Goal: Check status: Check status

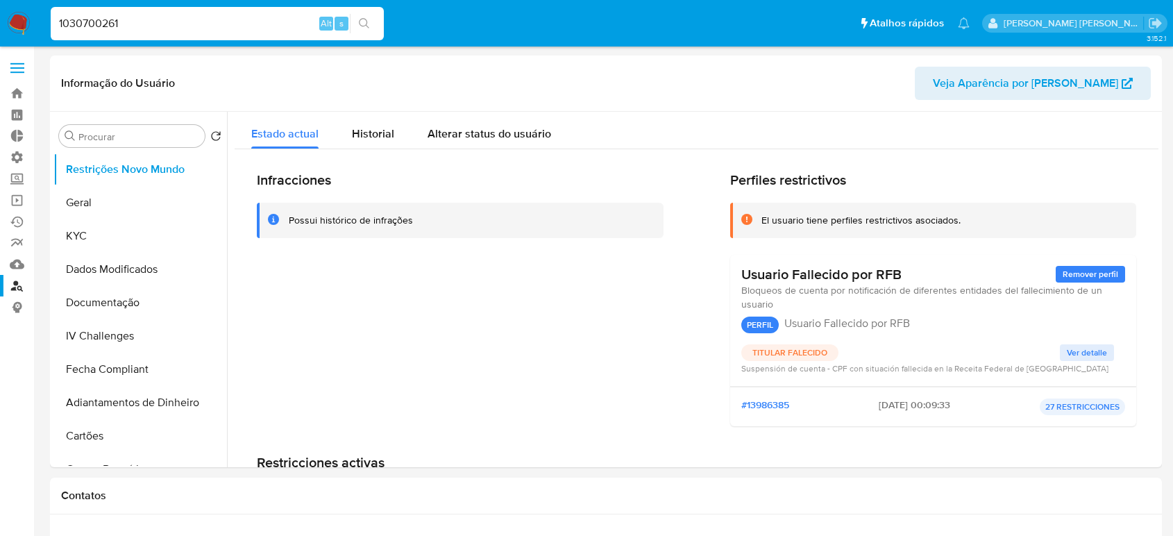
select select "10"
click at [127, 26] on input "1030700261" at bounding box center [217, 24] width 333 height 18
type input "603744622"
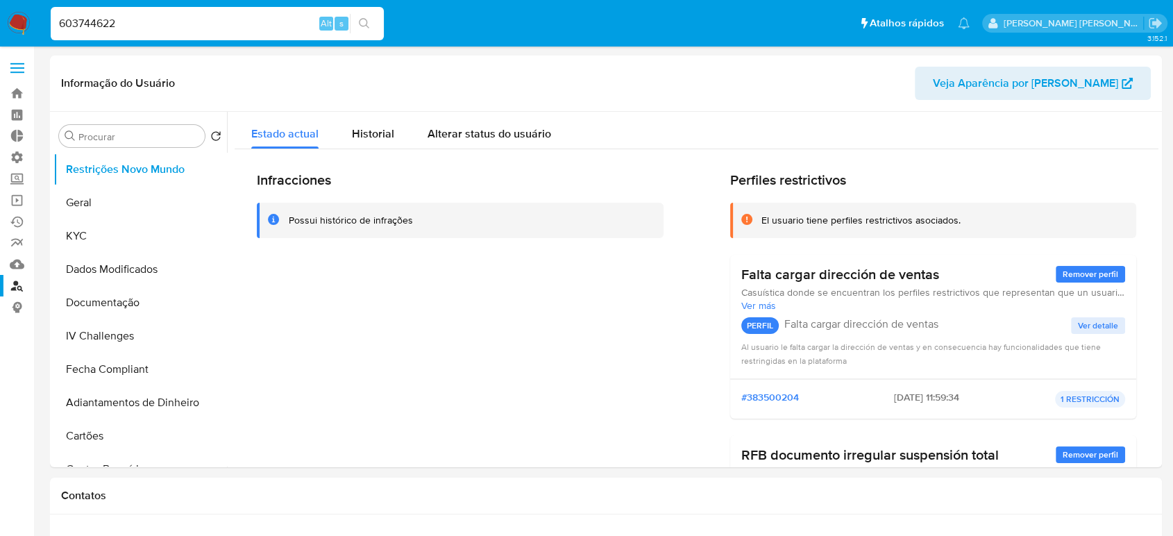
select select "10"
click at [359, 128] on span "Historial" at bounding box center [373, 134] width 42 height 16
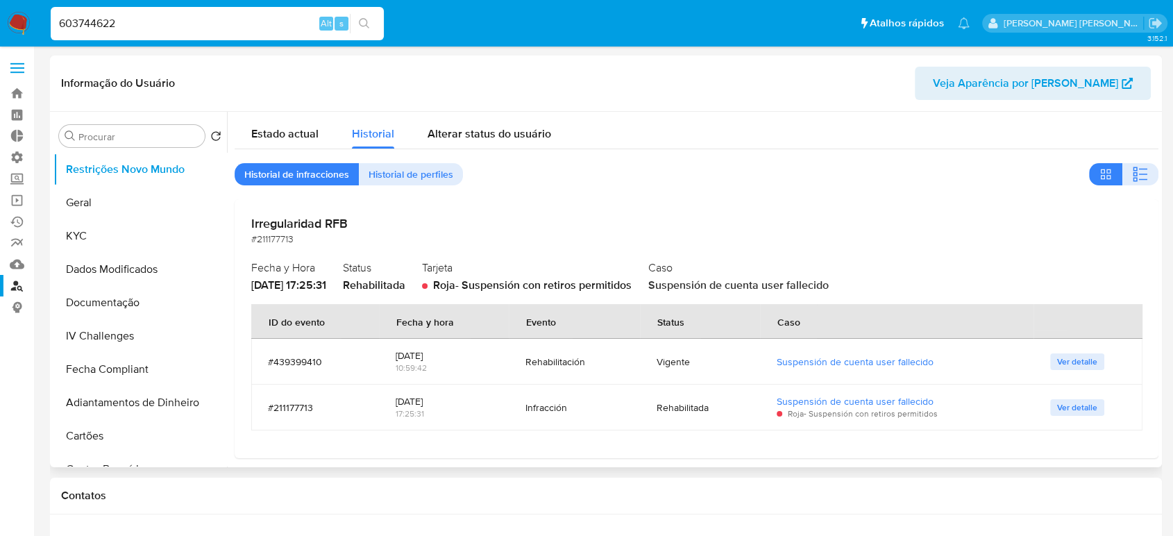
scroll to position [9, 0]
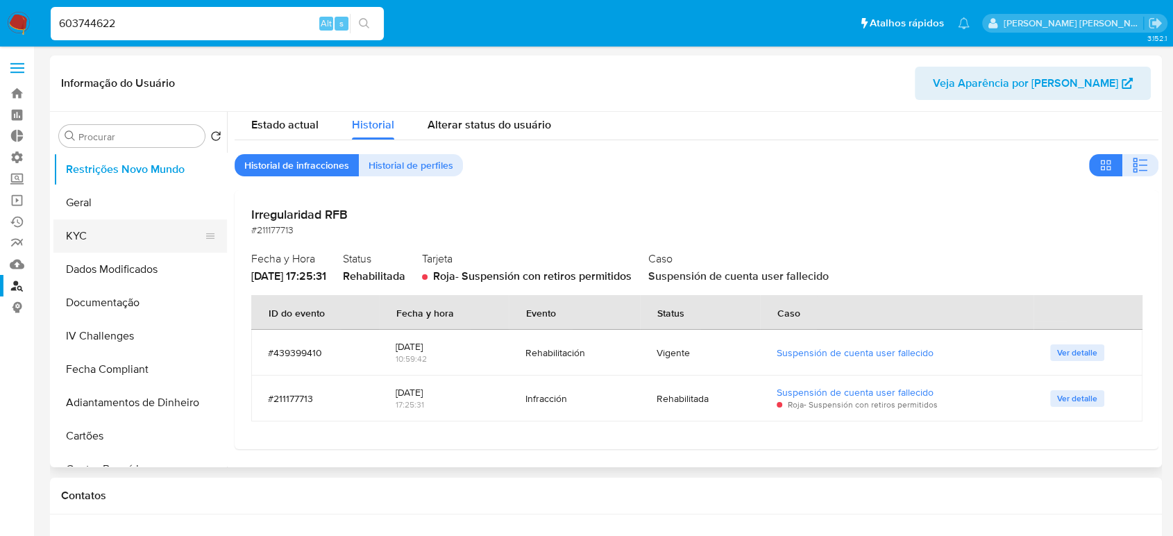
click at [122, 238] on button "KYC" at bounding box center [134, 235] width 162 height 33
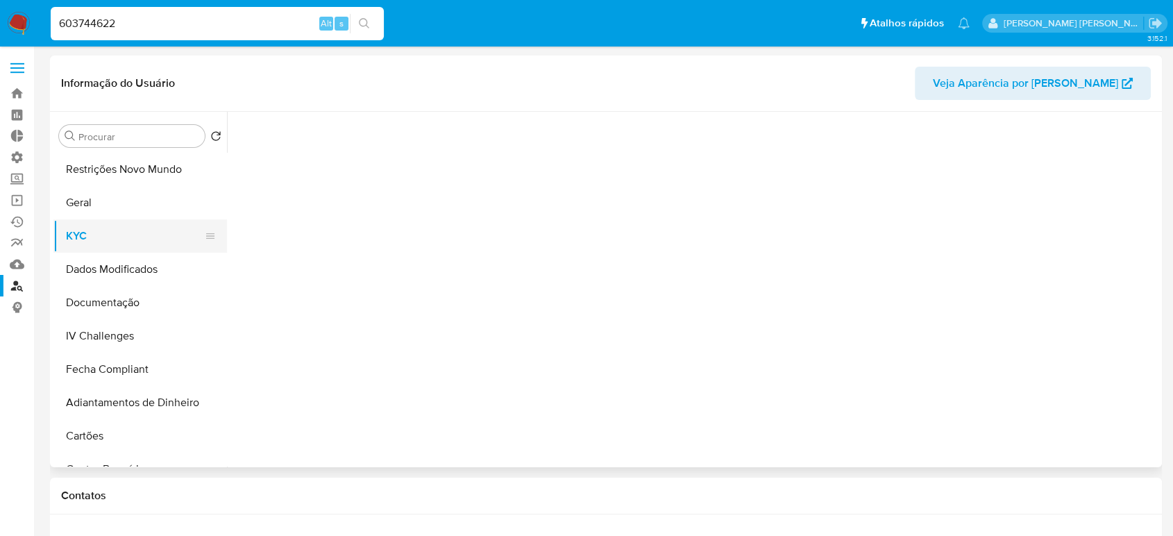
scroll to position [0, 0]
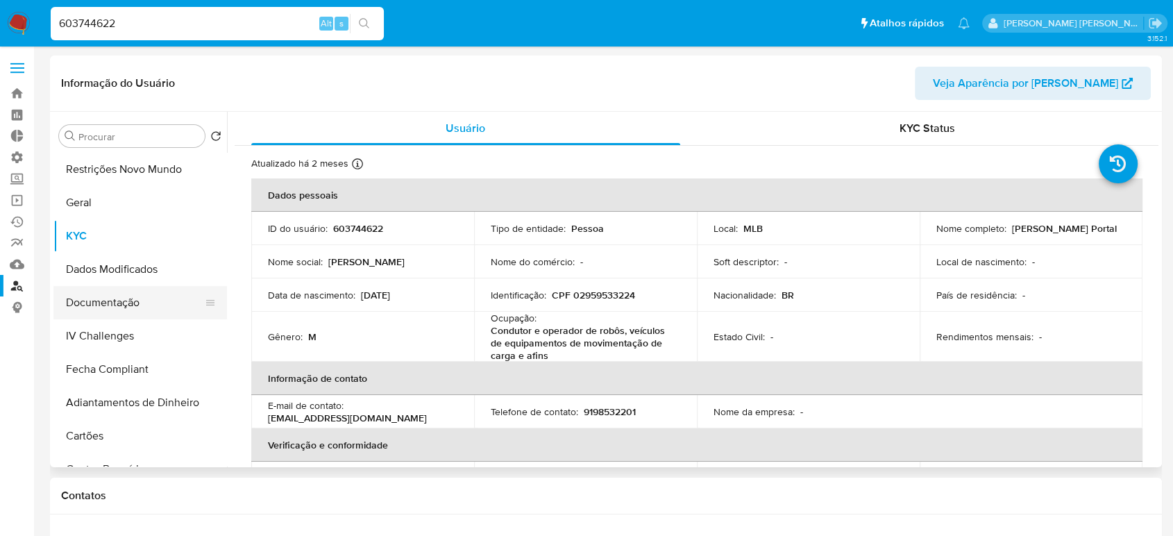
click at [130, 304] on button "Documentação" at bounding box center [134, 302] width 162 height 33
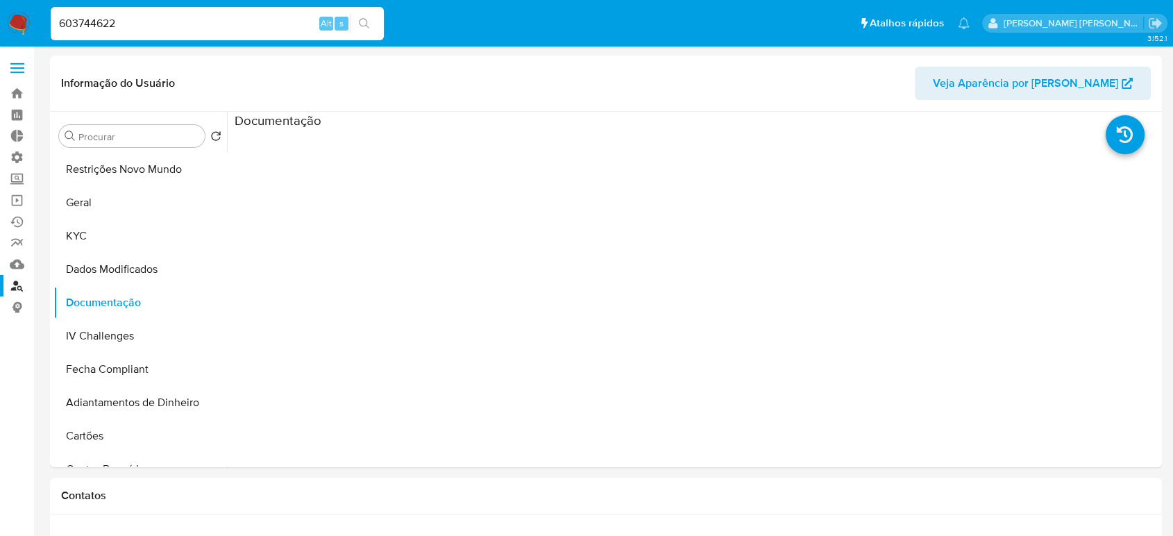
click at [158, 26] on input "603744622" at bounding box center [217, 24] width 333 height 18
paste input "536395844"
type input "536395844"
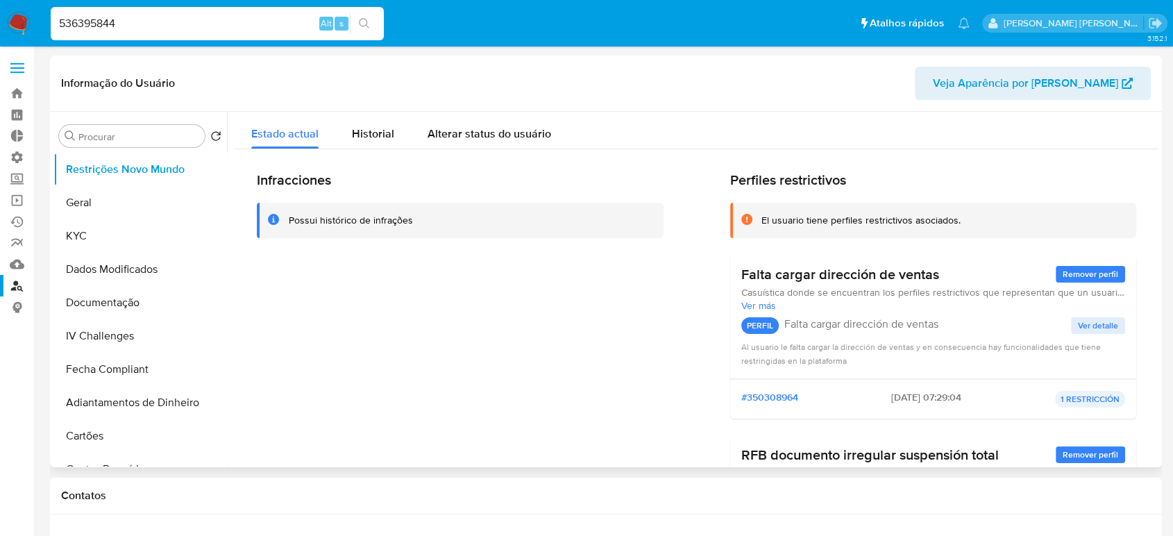
select select "10"
click at [90, 230] on button "KYC" at bounding box center [134, 235] width 162 height 33
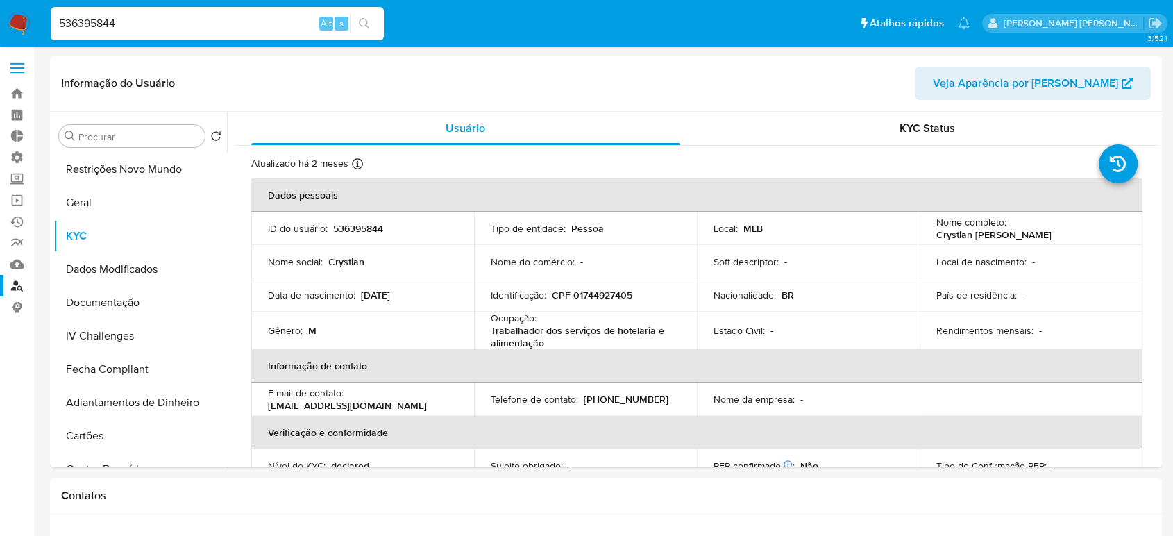
click at [169, 17] on input "536395844" at bounding box center [217, 24] width 333 height 18
paste input "3808641"
type input "380864144"
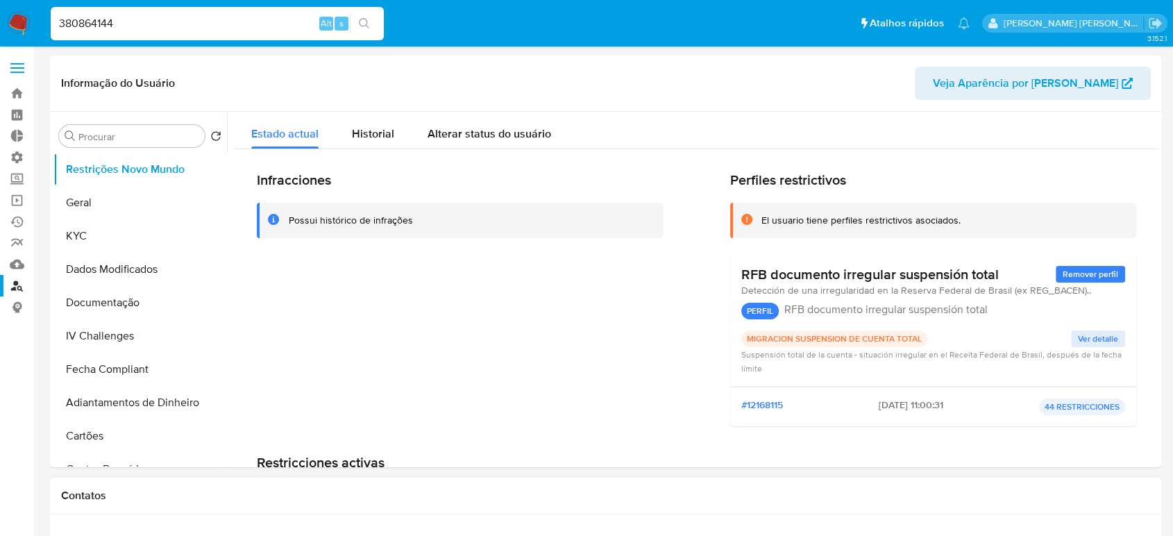
select select "10"
click at [99, 231] on button "KYC" at bounding box center [134, 235] width 162 height 33
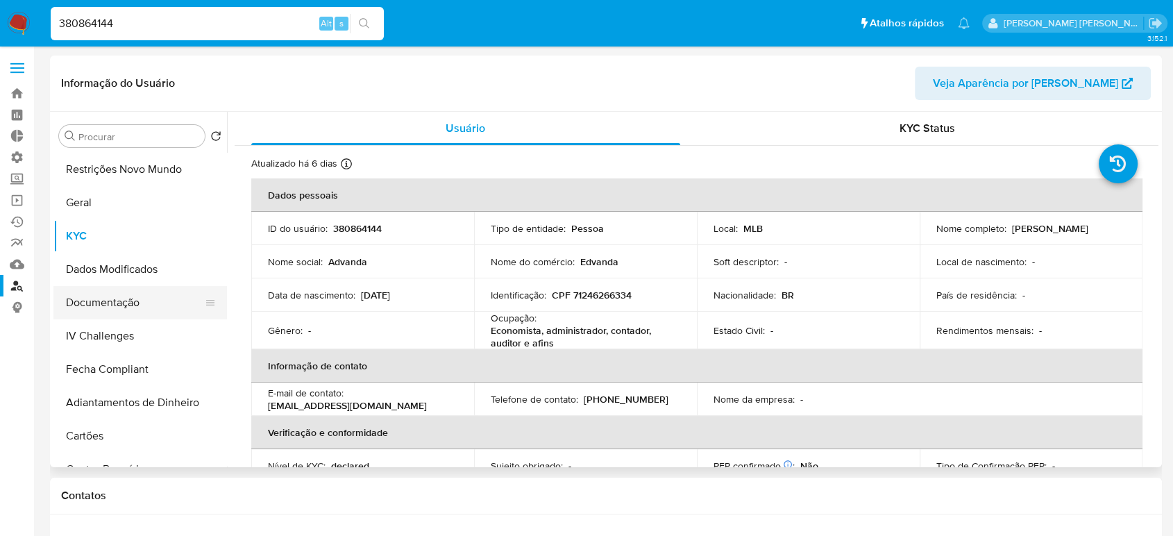
click at [135, 311] on button "Documentação" at bounding box center [134, 302] width 162 height 33
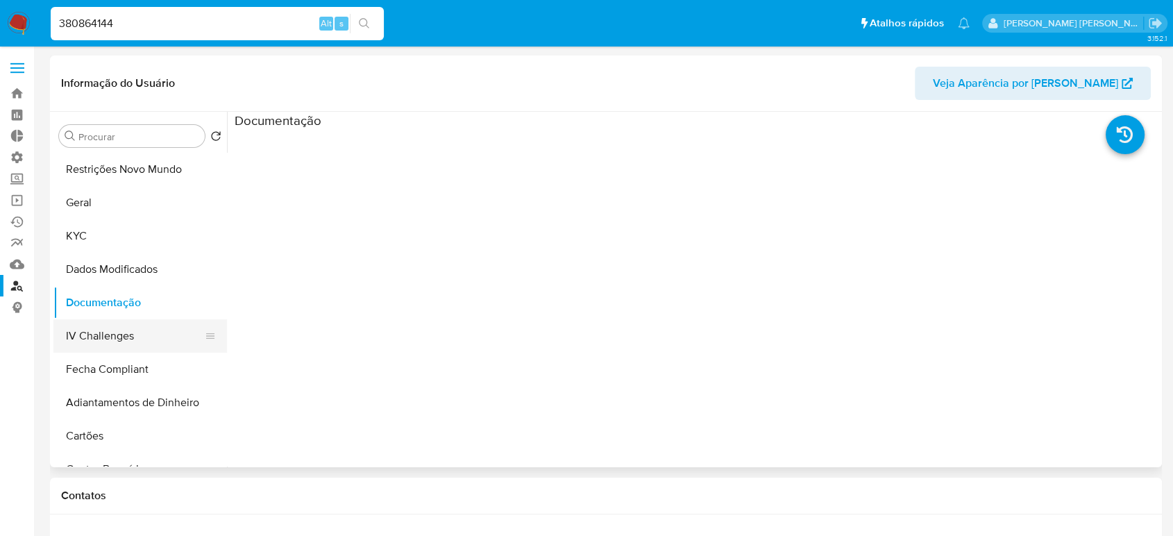
click at [117, 331] on button "IV Challenges" at bounding box center [134, 335] width 162 height 33
